Goal: Task Accomplishment & Management: Manage account settings

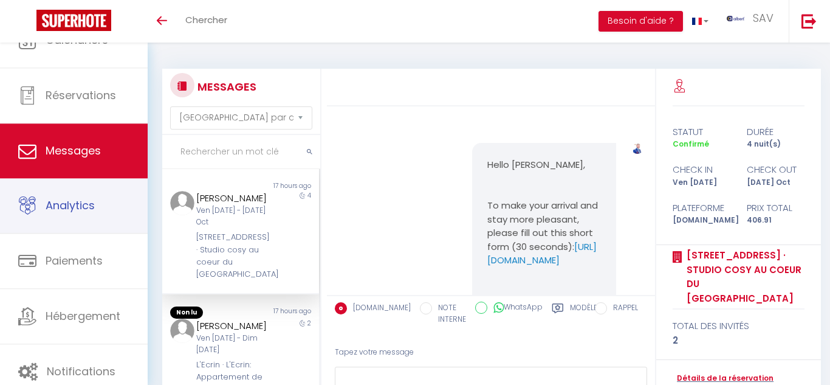
select select "message"
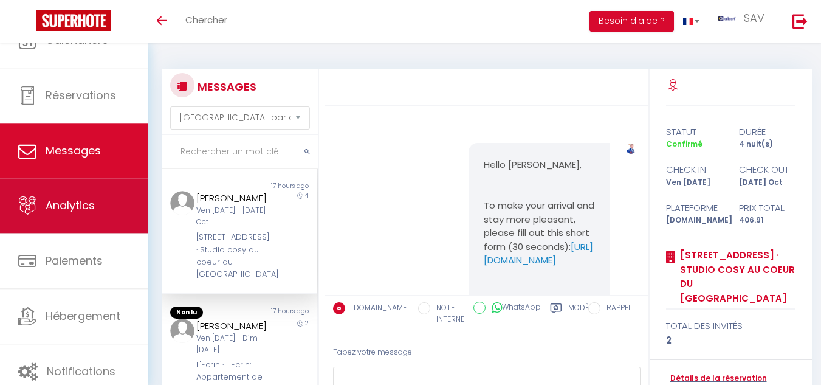
scroll to position [12542, 0]
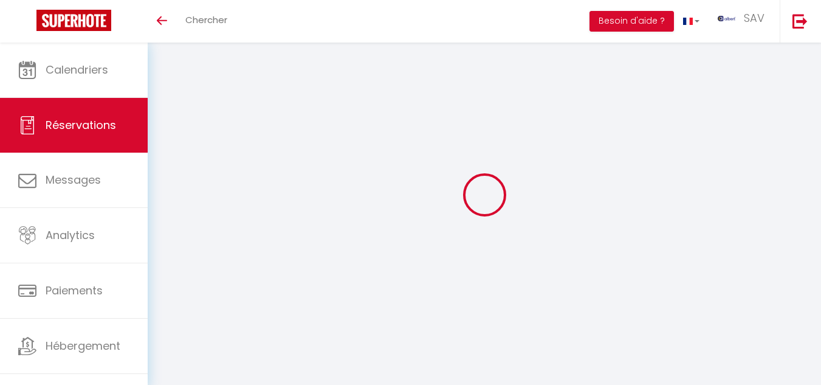
click at [81, 174] on link "Messages" at bounding box center [74, 180] width 148 height 55
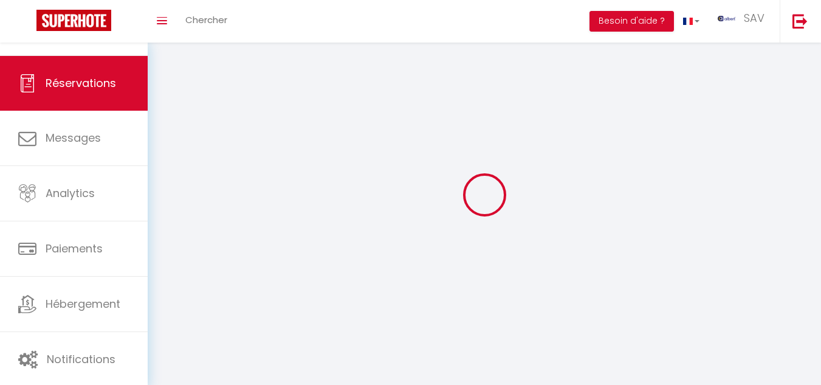
select select "message"
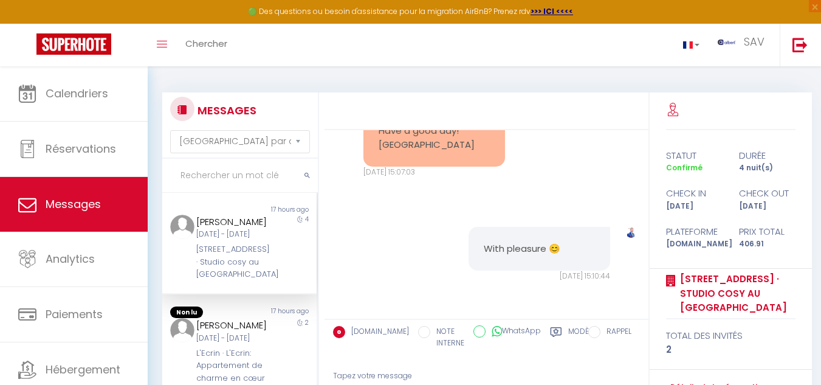
scroll to position [12299, 0]
